Goal: Information Seeking & Learning: Check status

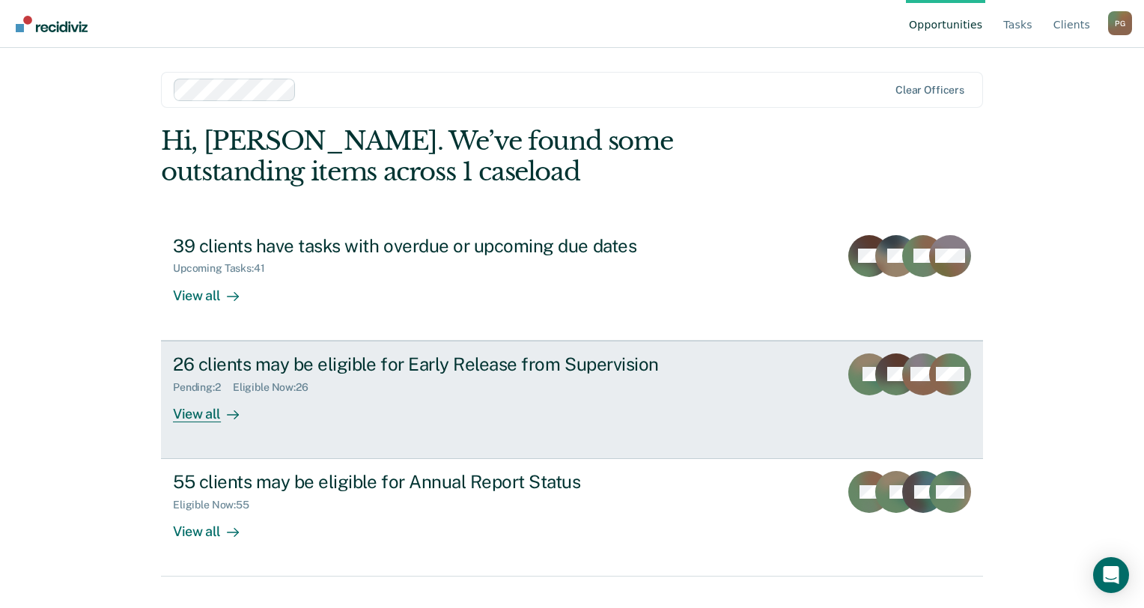
click at [425, 395] on div "26 clients may be eligible for Early Release from Supervision Pending : 2 Eligi…" at bounding box center [454, 387] width 562 height 69
click at [312, 401] on div "26 clients may be eligible for Early Release from Supervision Pending : 2 Eligi…" at bounding box center [454, 387] width 562 height 69
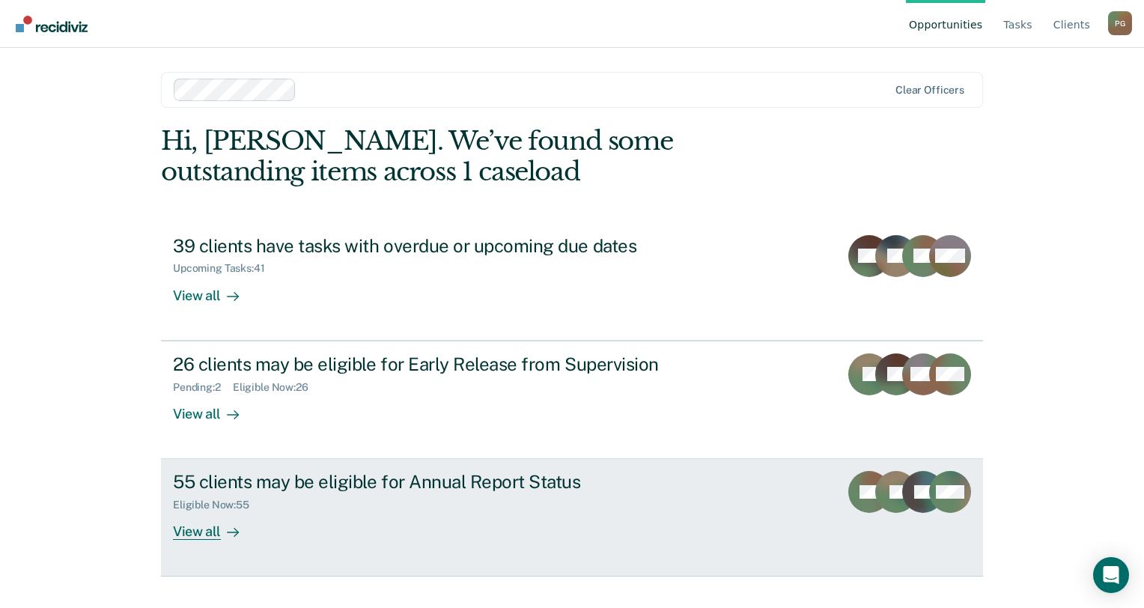
click at [316, 506] on div "Eligible Now : 55" at bounding box center [436, 502] width 526 height 19
